Goal: Information Seeking & Learning: Understand process/instructions

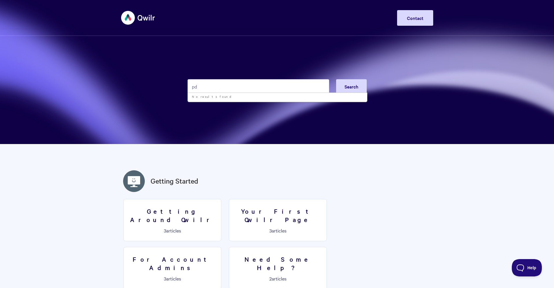
type input "pdf"
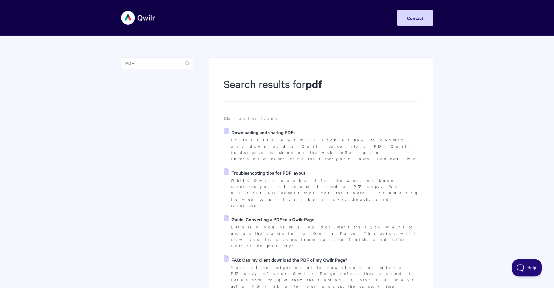
click at [272, 133] on link "Downloading and sharing PDFs" at bounding box center [260, 132] width 72 height 9
click at [156, 64] on input "pdf" at bounding box center [157, 64] width 72 height 12
type input "pdf"
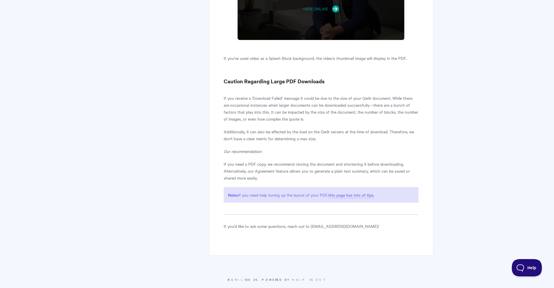
scroll to position [1674, 0]
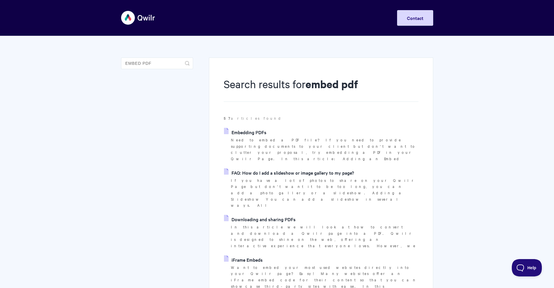
click at [241, 134] on link "Embedding PDFs" at bounding box center [245, 132] width 42 height 9
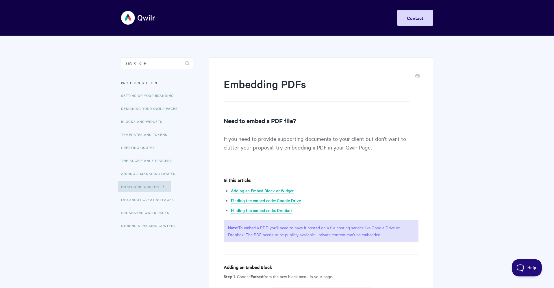
scroll to position [-3, 0]
